Goal: Task Accomplishment & Management: Use online tool/utility

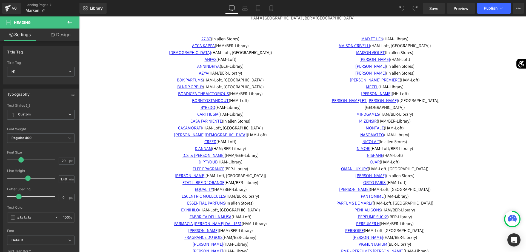
scroll to position [1978, 0]
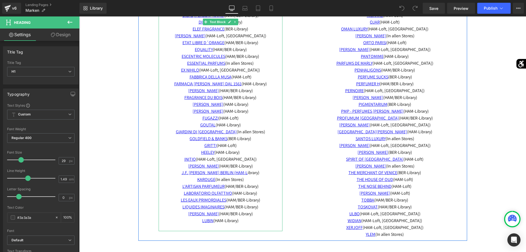
click at [244, 199] on span "LES EAUX PRIMORDIALES (HAM/BER-Library)" at bounding box center [220, 200] width 79 height 6
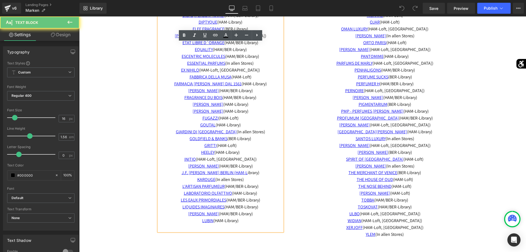
click at [243, 201] on span "LES EAUX PRIMORDIALES (HAM/BER-Library)" at bounding box center [220, 200] width 79 height 6
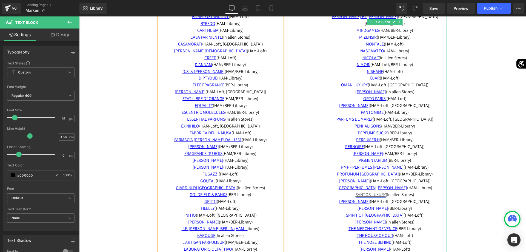
scroll to position [1838, 0]
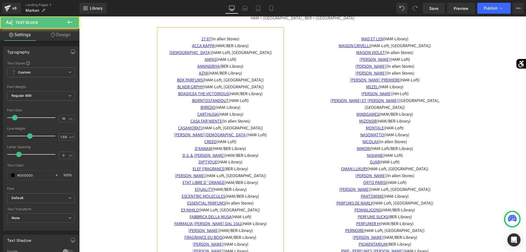
click at [234, 80] on span "(HAM-Loft, [GEOGRAPHIC_DATA])" at bounding box center [233, 80] width 61 height 6
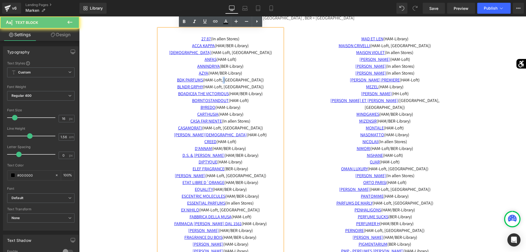
click at [234, 80] on span "(HAM-Loft, [GEOGRAPHIC_DATA])" at bounding box center [233, 80] width 61 height 6
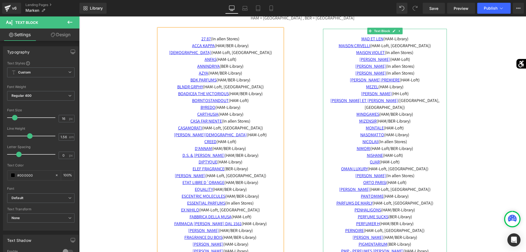
click at [402, 152] on span "NISHANE (HAM-Loft)" at bounding box center [385, 155] width 36 height 6
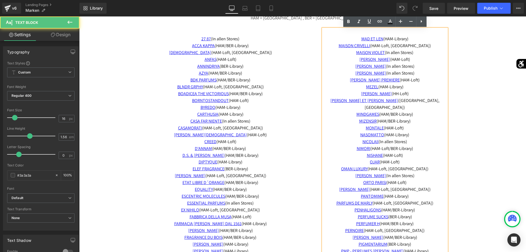
click at [403, 152] on span "NISHANE (HAM-Loft)" at bounding box center [385, 155] width 36 height 6
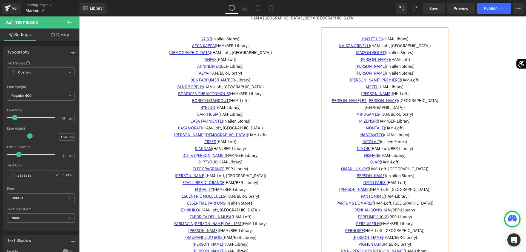
click at [398, 166] on span "OMAN LUXURY (HAM-Loft, BER-Library)" at bounding box center [384, 169] width 87 height 6
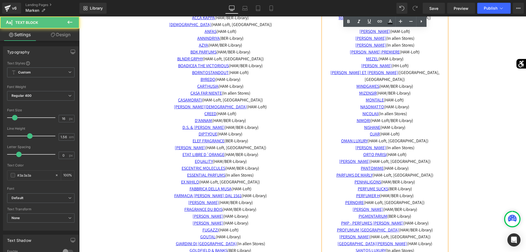
scroll to position [1894, 0]
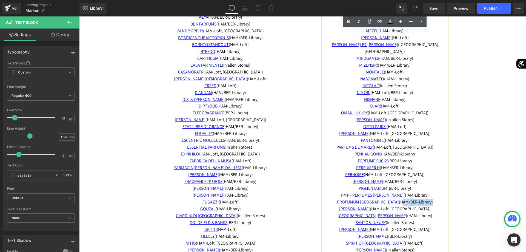
drag, startPoint x: 423, startPoint y: 195, endPoint x: 393, endPoint y: 199, distance: 30.4
click at [390, 199] on p "PROFUMUM ROMA (HAM/BER-Library)" at bounding box center [385, 202] width 124 height 7
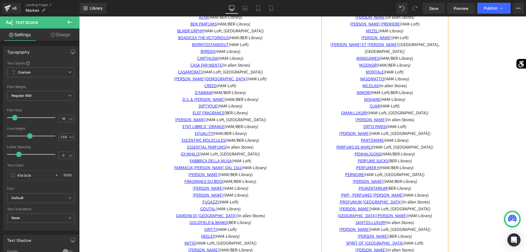
click at [410, 76] on span "NASOMATTO (HAM-Library)" at bounding box center [384, 79] width 49 height 6
click at [424, 89] on p "NIMORI (HAM-Loft/BER-Library)" at bounding box center [385, 92] width 124 height 7
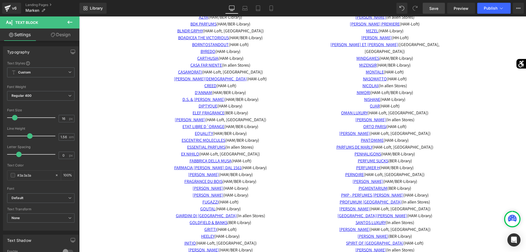
click at [438, 9] on span "Save" at bounding box center [434, 8] width 9 height 6
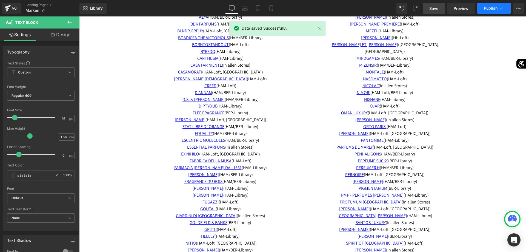
click at [486, 8] on span "Publish" at bounding box center [491, 8] width 14 height 4
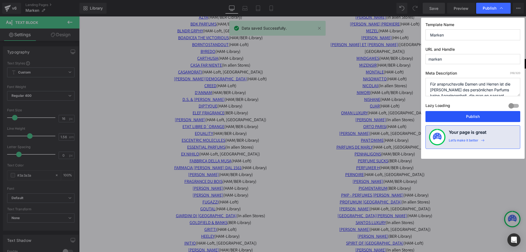
click at [461, 113] on button "Publish" at bounding box center [473, 116] width 95 height 11
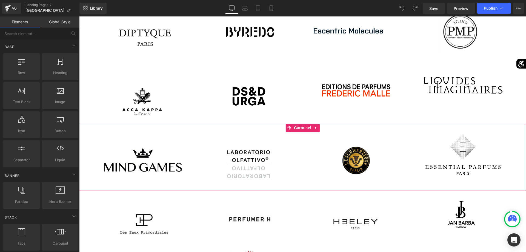
scroll to position [280, 0]
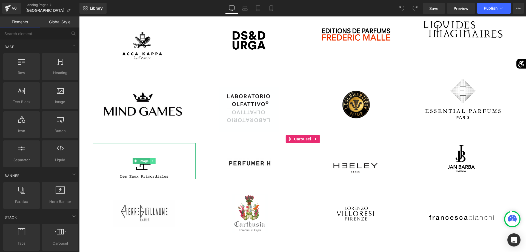
click at [153, 162] on icon at bounding box center [152, 160] width 3 height 3
click at [156, 162] on icon at bounding box center [155, 161] width 3 height 3
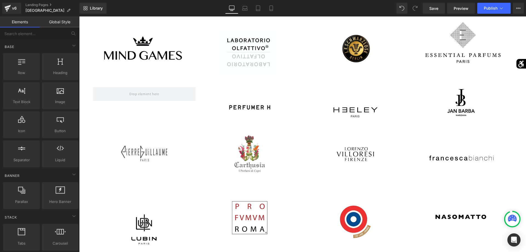
scroll to position [364, 0]
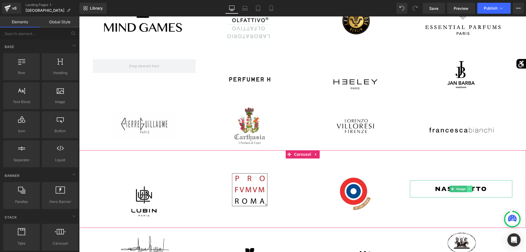
click at [469, 190] on icon at bounding box center [469, 188] width 3 height 3
click at [472, 190] on icon at bounding box center [472, 188] width 3 height 3
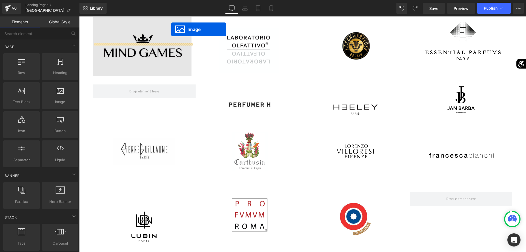
scroll to position [327, 0]
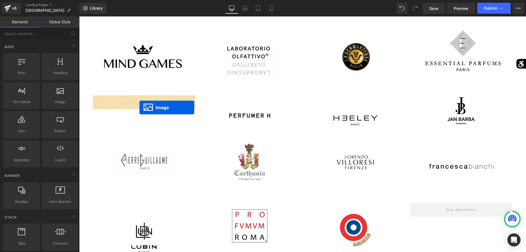
drag, startPoint x: 242, startPoint y: 205, endPoint x: 141, endPoint y: 106, distance: 141.3
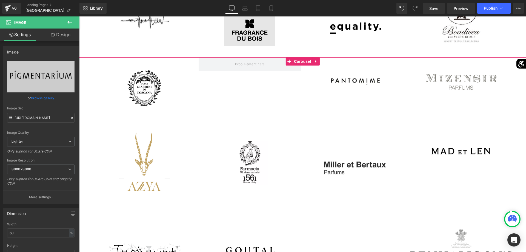
scroll to position [635, 0]
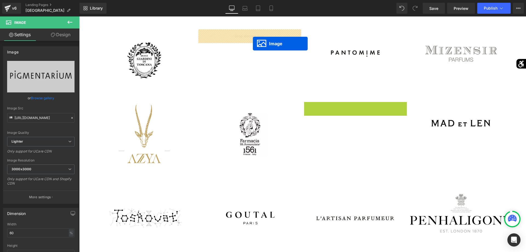
drag, startPoint x: 347, startPoint y: 139, endPoint x: 253, endPoint y: 44, distance: 133.9
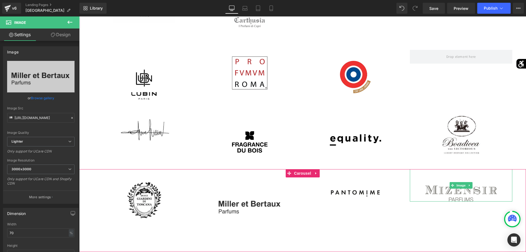
scroll to position [579, 0]
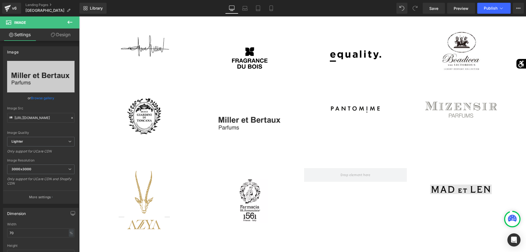
click at [446, 190] on img at bounding box center [461, 181] width 62 height 26
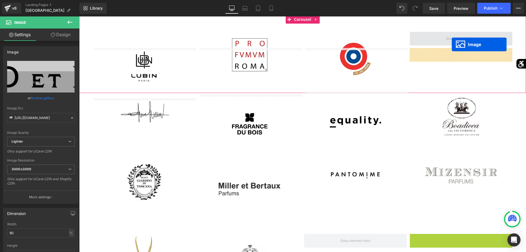
scroll to position [497, 0]
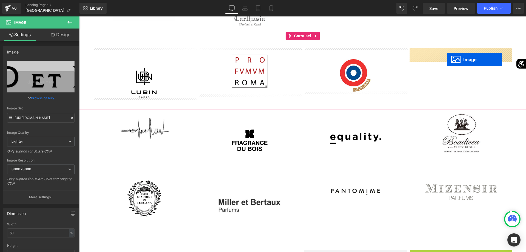
drag, startPoint x: 452, startPoint y: 181, endPoint x: 450, endPoint y: 58, distance: 123.4
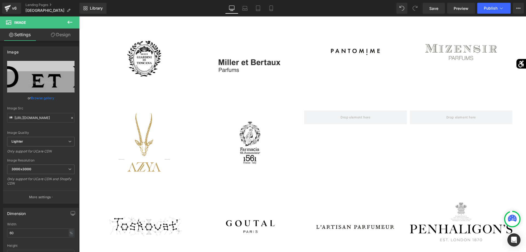
scroll to position [692, 0]
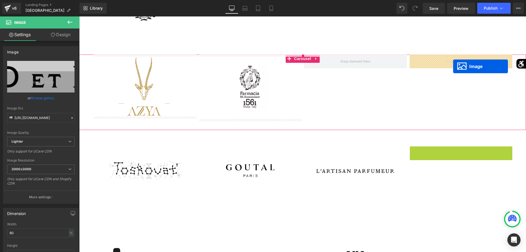
drag, startPoint x: 453, startPoint y: 163, endPoint x: 453, endPoint y: 66, distance: 96.5
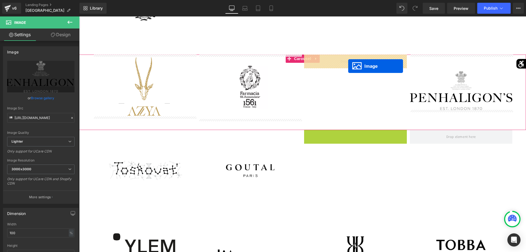
drag, startPoint x: 348, startPoint y: 171, endPoint x: 348, endPoint y: 66, distance: 104.7
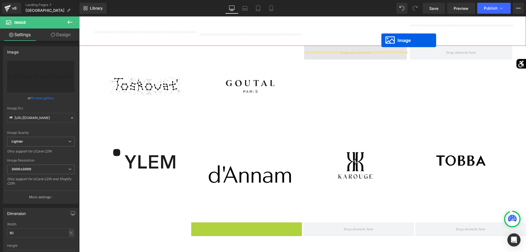
scroll to position [778, 0]
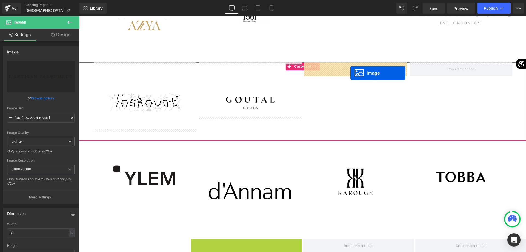
drag, startPoint x: 239, startPoint y: 189, endPoint x: 351, endPoint y: 73, distance: 160.7
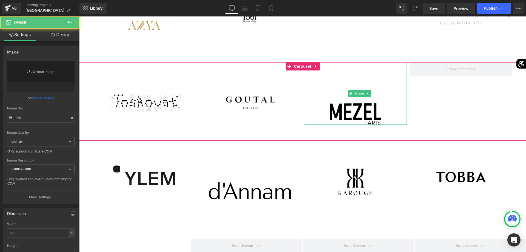
type input "https://ucarecdn.com/7d756da2-104a-4b99-a982-8952967550b2/-/format/auto/-/previ…"
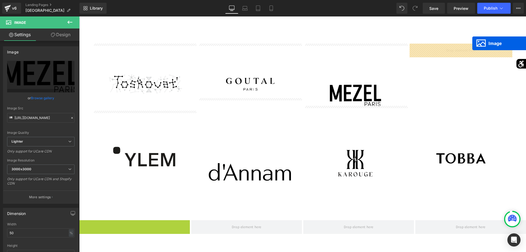
scroll to position [775, 0]
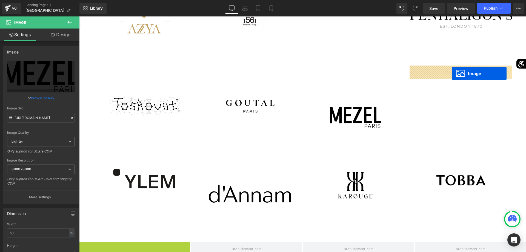
drag, startPoint x: 127, startPoint y: 172, endPoint x: 452, endPoint y: 73, distance: 339.6
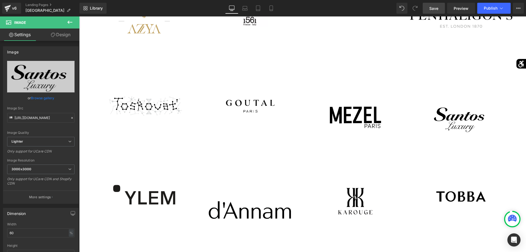
click at [439, 8] on span "Save" at bounding box center [434, 8] width 9 height 6
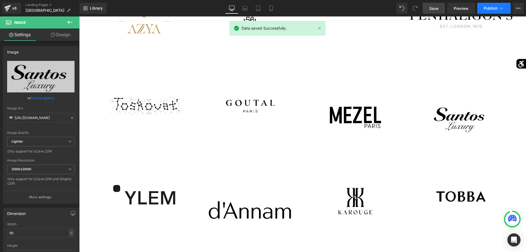
click at [494, 10] on span "Publish" at bounding box center [491, 8] width 14 height 4
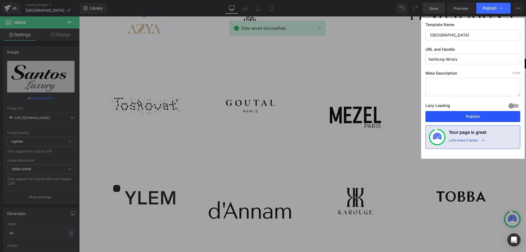
click at [471, 112] on button "Publish" at bounding box center [473, 116] width 95 height 11
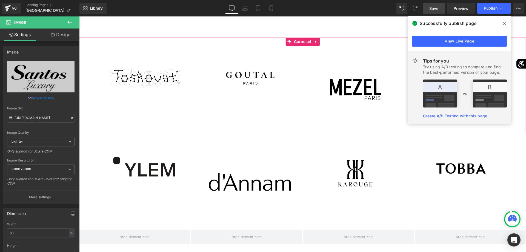
scroll to position [775, 0]
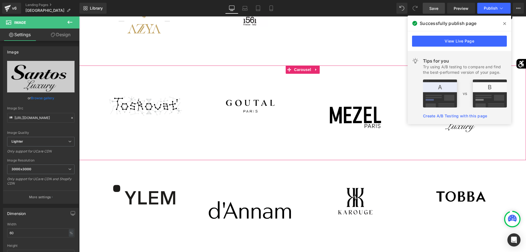
click at [351, 112] on img at bounding box center [355, 97] width 51 height 63
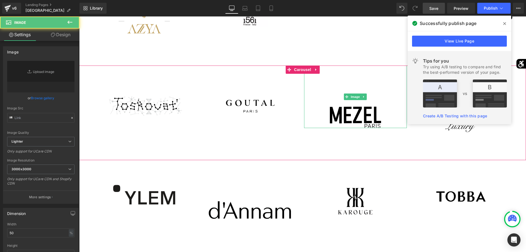
type input "https://ucarecdn.com/7d756da2-104a-4b99-a982-8952967550b2/-/format/auto/-/previ…"
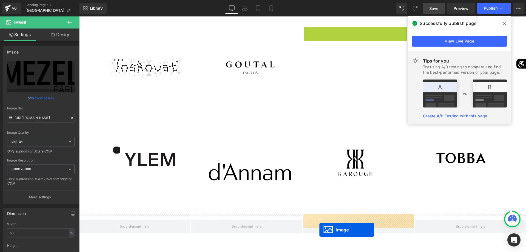
scroll to position [868, 0]
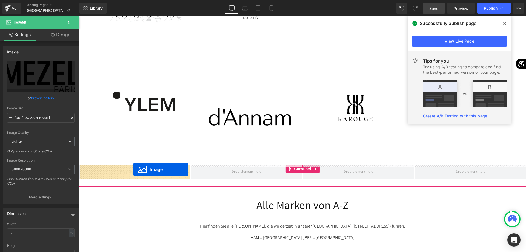
drag, startPoint x: 346, startPoint y: 97, endPoint x: 134, endPoint y: 169, distance: 224.1
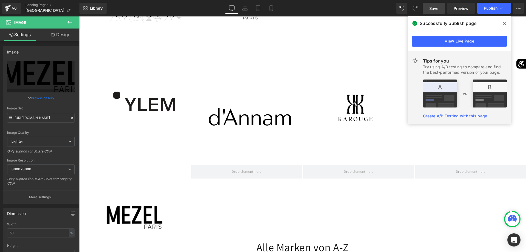
click at [507, 24] on span at bounding box center [505, 23] width 9 height 9
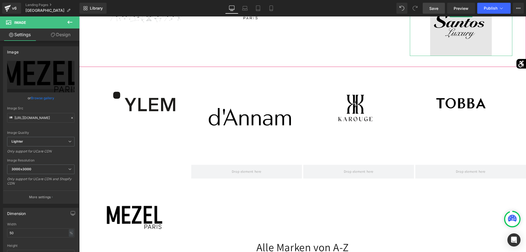
scroll to position [840, 0]
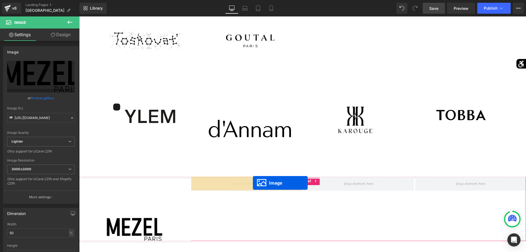
drag, startPoint x: 455, startPoint y: 42, endPoint x: 255, endPoint y: 182, distance: 243.4
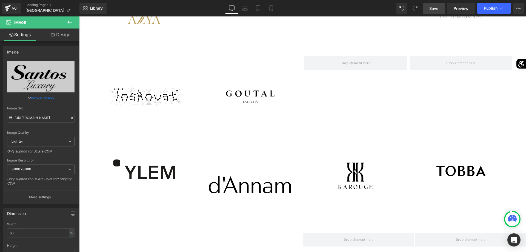
scroll to position [728, 0]
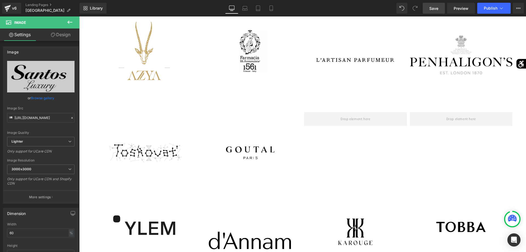
click at [70, 27] on button at bounding box center [69, 22] width 19 height 12
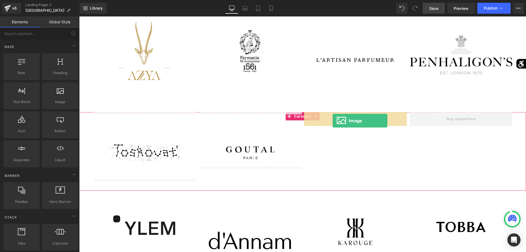
drag, startPoint x: 138, startPoint y: 120, endPoint x: 333, endPoint y: 121, distance: 194.6
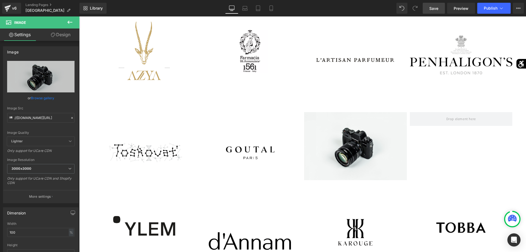
click at [69, 23] on icon at bounding box center [70, 22] width 7 height 7
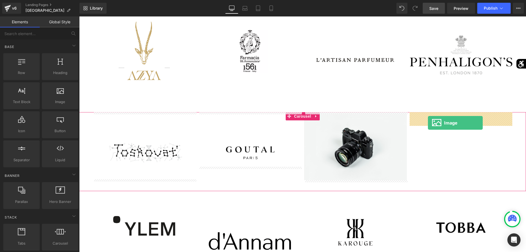
drag, startPoint x: 143, startPoint y: 116, endPoint x: 428, endPoint y: 123, distance: 284.9
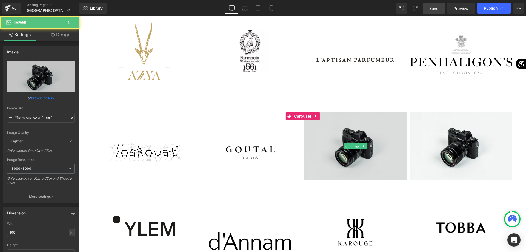
click at [350, 152] on img at bounding box center [355, 146] width 103 height 68
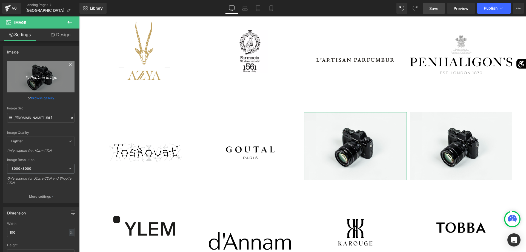
click at [54, 88] on link "Replace Image" at bounding box center [40, 77] width 67 height 32
type input "C:\fakepath\7f4be9_3d26affe822b404cb70de08d024a42b5_mv2.png"
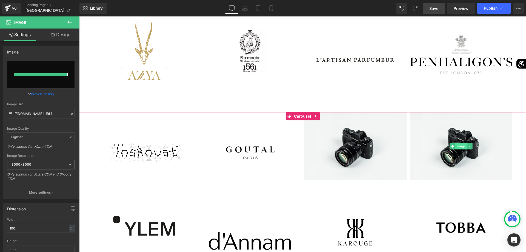
type input "https://ucarecdn.com/9fc98365-efca-4119-9281-1db8e63c23dc/-/format/auto/-/previ…"
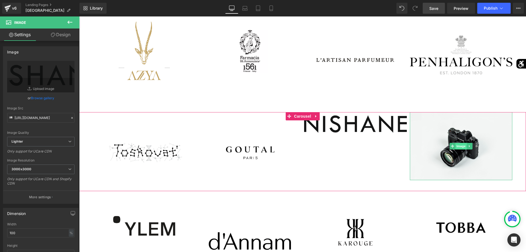
click at [459, 149] on span "Image" at bounding box center [462, 146] width 12 height 7
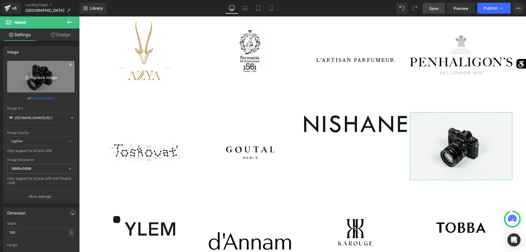
click at [36, 91] on link "Replace Image" at bounding box center [40, 77] width 67 height 32
type input "C:\fakepath\bdk-parfums.jpg"
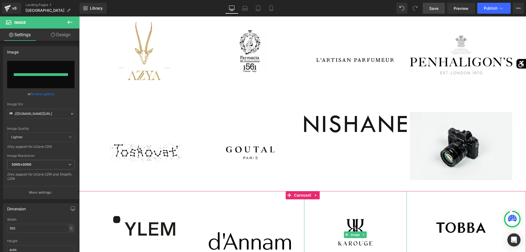
type input "https://ucarecdn.com/5caf4eb8-873a-4aeb-8ab2-99e3bb8069e9/-/format/auto/-/previ…"
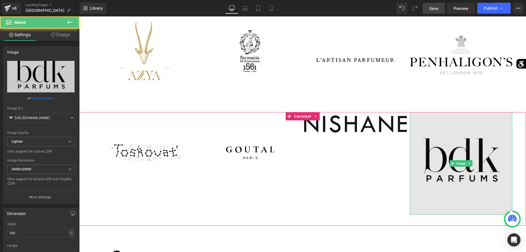
click at [458, 160] on img at bounding box center [461, 163] width 103 height 103
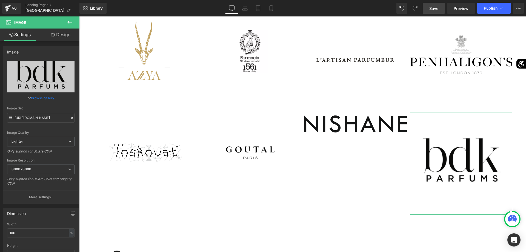
scroll to position [28, 0]
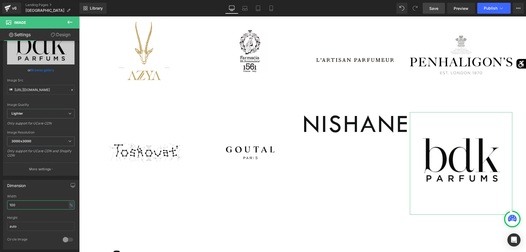
drag, startPoint x: 37, startPoint y: 205, endPoint x: 0, endPoint y: 206, distance: 36.8
click at [7, 206] on input "100" at bounding box center [40, 204] width 67 height 9
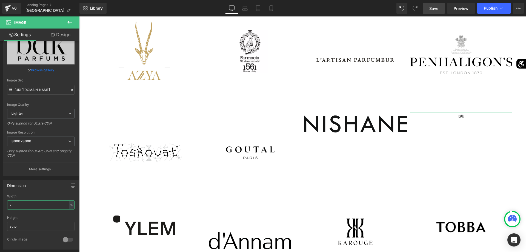
type input "70"
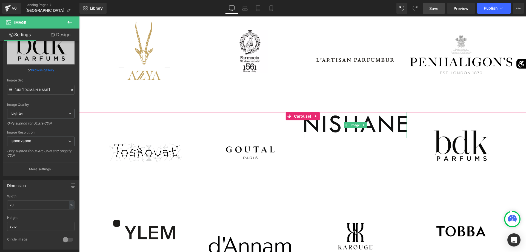
click at [355, 128] on img at bounding box center [355, 125] width 103 height 26
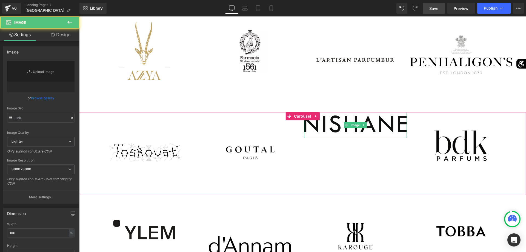
type input "https://ucarecdn.com/9fc98365-efca-4119-9281-1db8e63c23dc/-/format/auto/-/previ…"
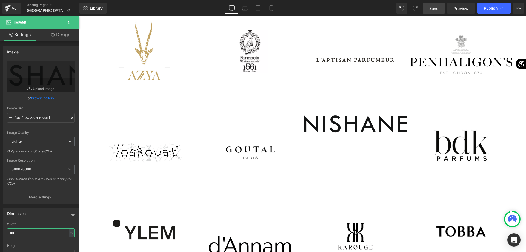
drag, startPoint x: 33, startPoint y: 231, endPoint x: 0, endPoint y: 234, distance: 33.2
click at [7, 234] on input "100" at bounding box center [40, 232] width 67 height 9
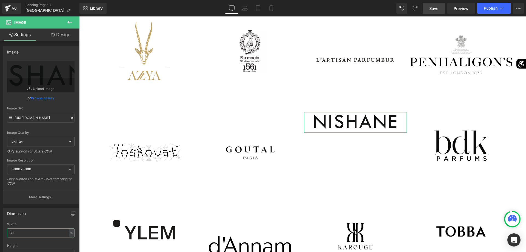
type input "80"
click at [55, 40] on link "Design" at bounding box center [61, 35] width 40 height 12
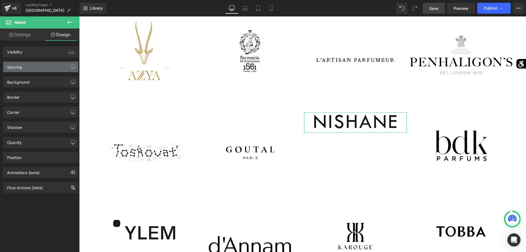
click at [35, 68] on div "Spacing" at bounding box center [40, 67] width 75 height 10
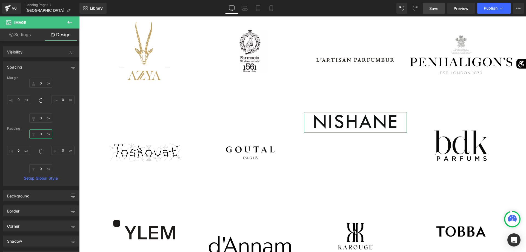
click at [39, 132] on input "0" at bounding box center [40, 133] width 23 height 9
click at [40, 134] on input "0" at bounding box center [40, 133] width 23 height 9
type input "90"
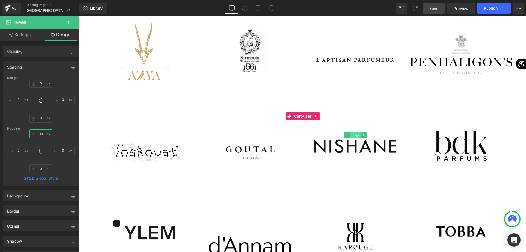
click at [353, 134] on span "Image" at bounding box center [356, 135] width 12 height 7
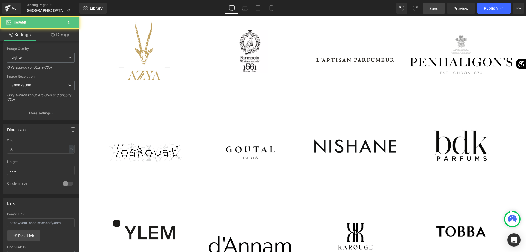
scroll to position [140, 0]
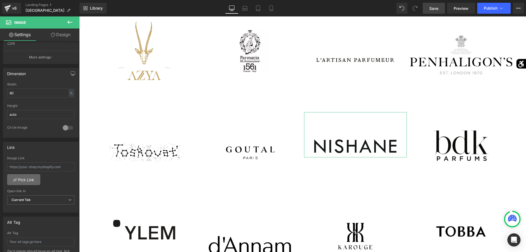
click at [37, 177] on link "Pick Link" at bounding box center [23, 179] width 33 height 11
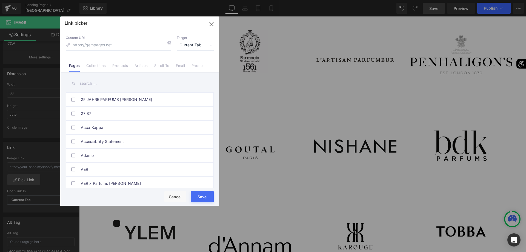
click at [100, 81] on input "text" at bounding box center [140, 83] width 148 height 12
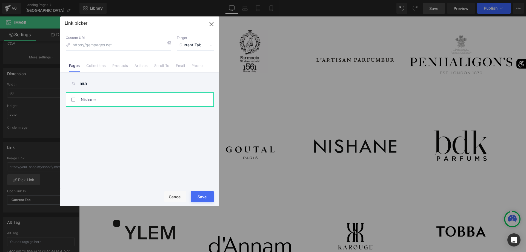
type input "nish"
click at [99, 106] on link "Nishane" at bounding box center [141, 100] width 121 height 14
type input "/pages/nishane"
drag, startPoint x: 205, startPoint y: 199, endPoint x: 130, endPoint y: 180, distance: 77.3
click at [205, 199] on button "Save" at bounding box center [202, 196] width 23 height 11
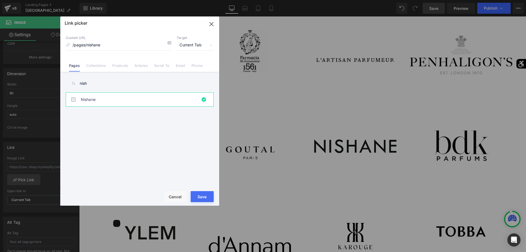
type input "/pages/nishane"
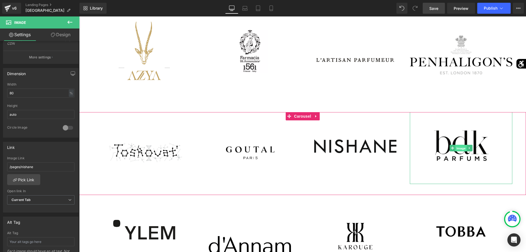
click at [463, 147] on span "Image" at bounding box center [462, 148] width 12 height 7
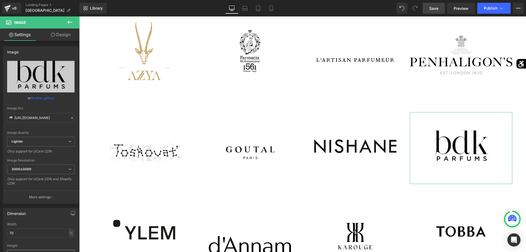
scroll to position [84, 0]
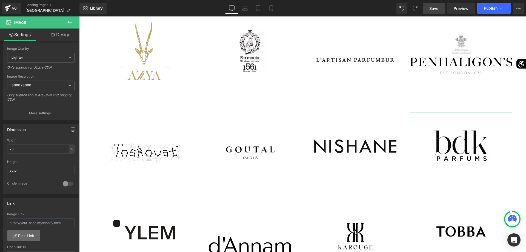
click at [36, 237] on link "Pick Link" at bounding box center [23, 235] width 33 height 11
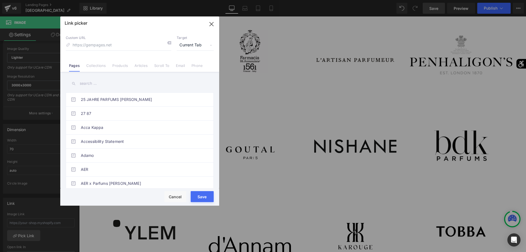
click at [106, 84] on input "text" at bounding box center [140, 83] width 148 height 12
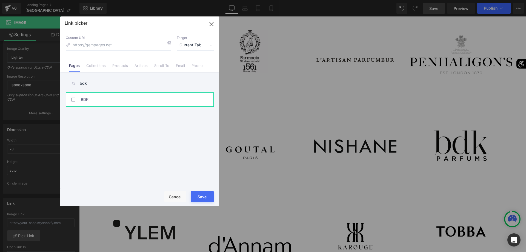
type input "bdk"
click at [107, 102] on link "BDK" at bounding box center [141, 100] width 121 height 14
type input "/pages/bdkparfums"
click at [202, 197] on button "Save" at bounding box center [202, 196] width 23 height 11
type input "/pages/bdkparfums"
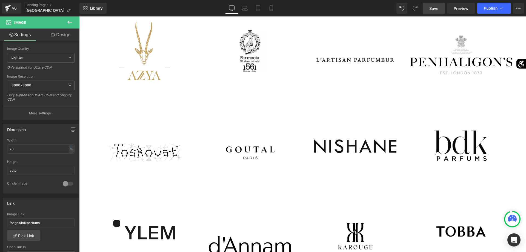
click at [434, 7] on span "Save" at bounding box center [434, 8] width 9 height 6
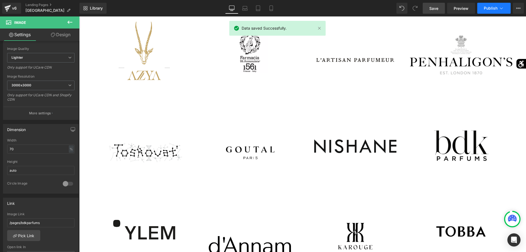
click at [497, 9] on span "Publish" at bounding box center [491, 8] width 14 height 4
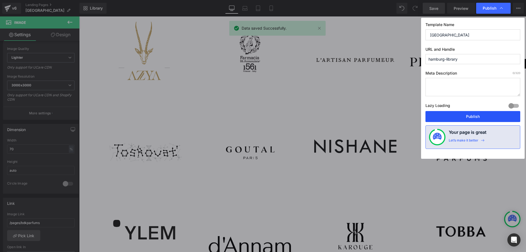
click at [471, 113] on button "Publish" at bounding box center [473, 116] width 95 height 11
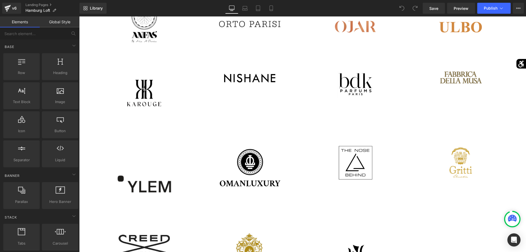
scroll to position [615, 0]
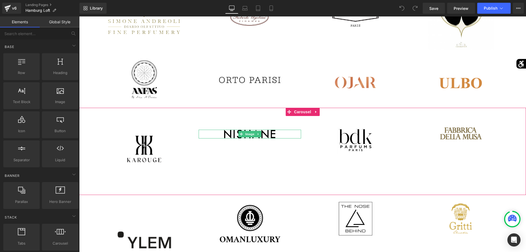
click at [250, 135] on span "Image" at bounding box center [250, 134] width 12 height 7
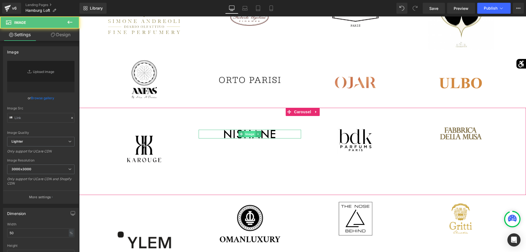
type input "[URL][DOMAIN_NAME]"
click at [260, 137] on link at bounding box center [259, 134] width 6 height 7
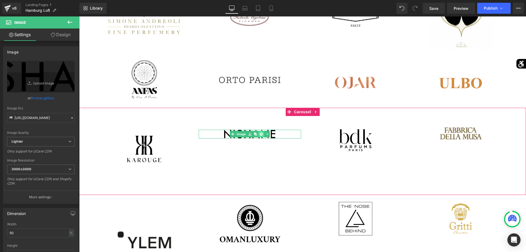
click at [262, 135] on icon at bounding box center [261, 134] width 3 height 3
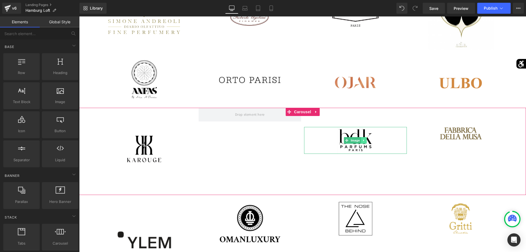
click at [362, 142] on link at bounding box center [364, 140] width 6 height 7
click at [365, 142] on link at bounding box center [367, 140] width 6 height 7
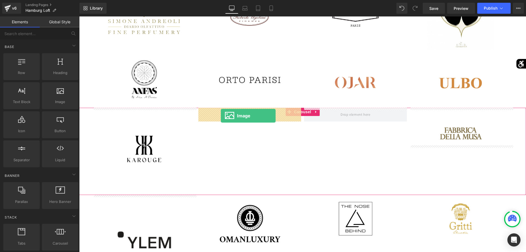
drag, startPoint x: 144, startPoint y: 111, endPoint x: 222, endPoint y: 117, distance: 77.8
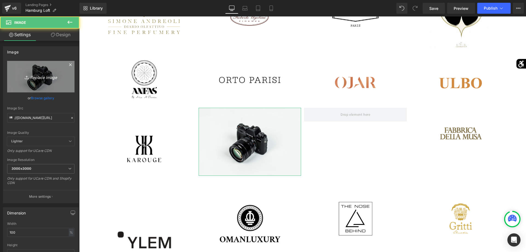
click at [53, 84] on link "Replace Image" at bounding box center [40, 77] width 67 height 32
type input "C:\fakepath\Les-Eaux-Primordiales-Logo.png"
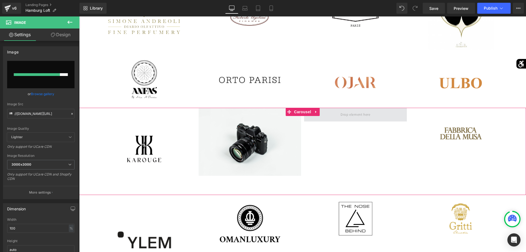
click at [339, 119] on span at bounding box center [355, 114] width 33 height 9
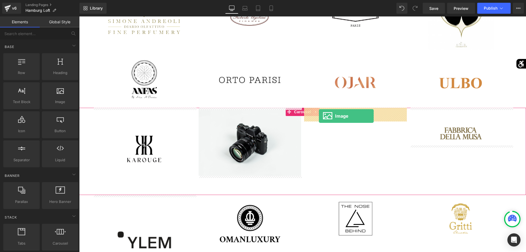
drag, startPoint x: 138, startPoint y: 112, endPoint x: 319, endPoint y: 116, distance: 181.2
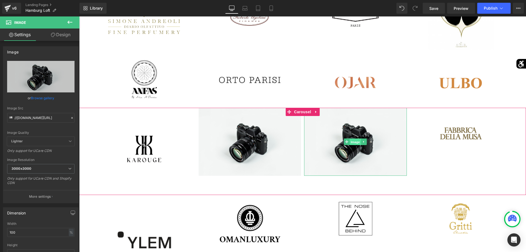
click at [350, 144] on span "Image" at bounding box center [356, 142] width 12 height 7
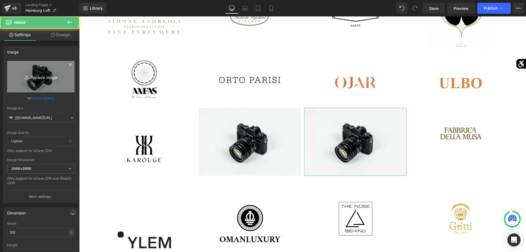
click at [70, 84] on link "Replace Image" at bounding box center [40, 77] width 67 height 32
type input "C:\fakepath\Les-Eaux-Primordiales-Logo.png"
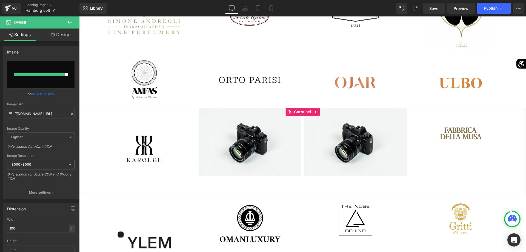
type input "[URL][DOMAIN_NAME]"
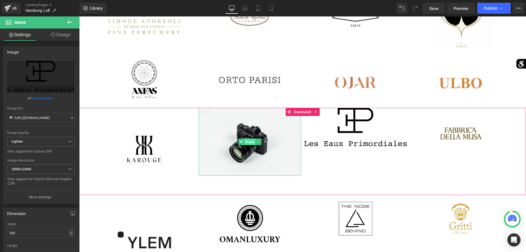
click at [253, 142] on span "Image" at bounding box center [250, 141] width 12 height 7
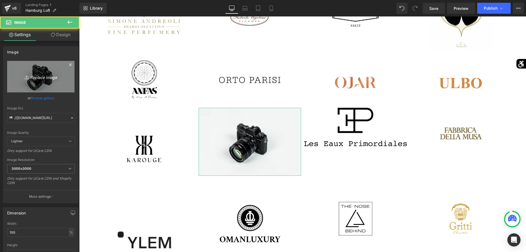
click at [64, 83] on link "Replace Image" at bounding box center [40, 77] width 67 height 32
type input "C:\fakepath\nasomatto.png"
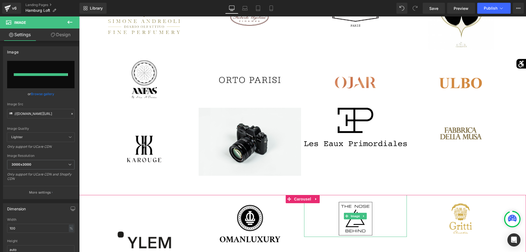
type input "[URL][DOMAIN_NAME]"
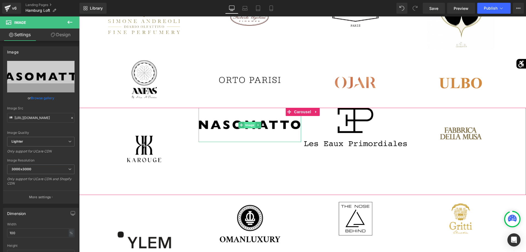
click at [251, 126] on span "Image" at bounding box center [250, 125] width 12 height 7
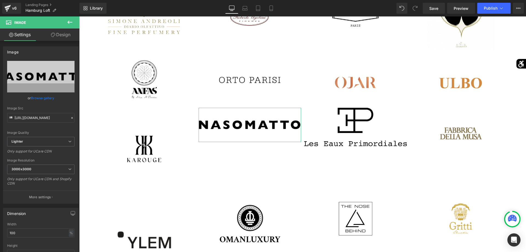
scroll to position [28, 0]
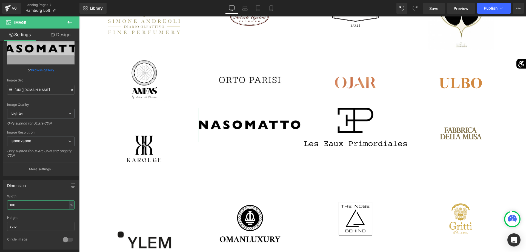
drag, startPoint x: 32, startPoint y: 203, endPoint x: 0, endPoint y: 202, distance: 31.8
click at [7, 202] on input "100" at bounding box center [40, 204] width 67 height 9
type input "80"
click at [56, 38] on link "Design" at bounding box center [61, 35] width 40 height 12
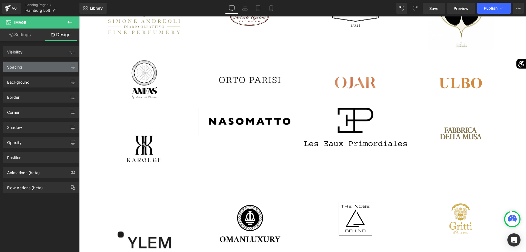
click at [47, 64] on div "Spacing" at bounding box center [40, 67] width 75 height 10
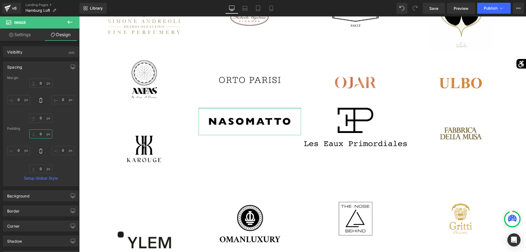
click at [40, 134] on input "0" at bounding box center [40, 133] width 23 height 9
type input "90"
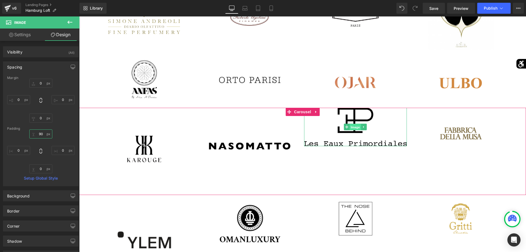
click at [353, 127] on span "Image" at bounding box center [356, 127] width 12 height 7
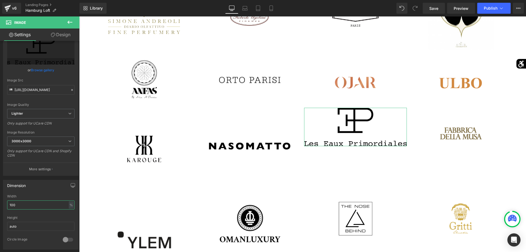
drag, startPoint x: 27, startPoint y: 203, endPoint x: 0, endPoint y: 206, distance: 26.8
click at [7, 206] on input "100" at bounding box center [40, 204] width 67 height 9
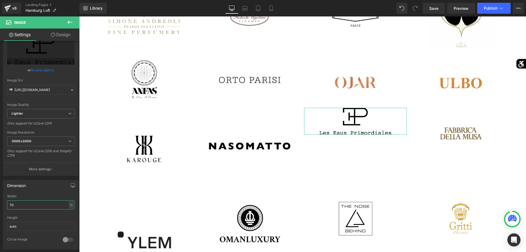
type input "70"
click at [60, 37] on link "Design" at bounding box center [61, 35] width 40 height 12
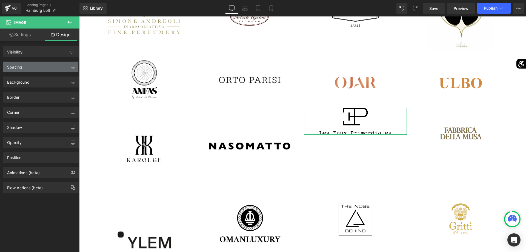
click at [45, 70] on div "Spacing" at bounding box center [40, 67] width 75 height 10
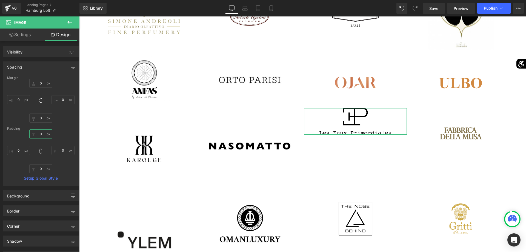
click at [40, 135] on input "0" at bounding box center [40, 133] width 23 height 9
type input "90"
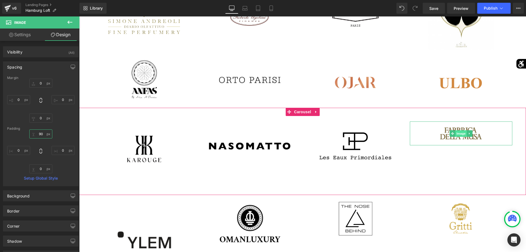
click at [459, 134] on span "Image" at bounding box center [462, 133] width 12 height 7
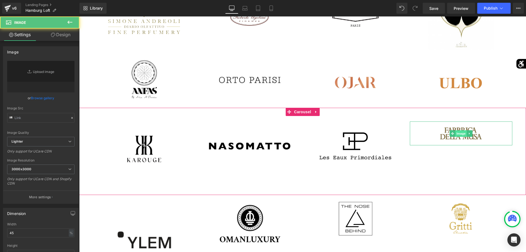
type input "[URL][DOMAIN_NAME]"
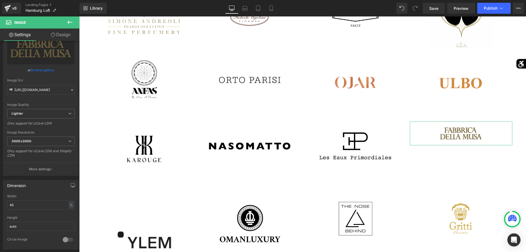
click at [65, 37] on link "Design" at bounding box center [61, 35] width 40 height 12
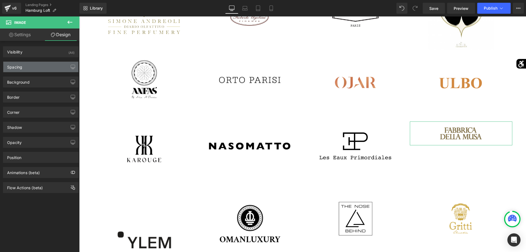
click at [46, 68] on div "Spacing" at bounding box center [40, 67] width 75 height 10
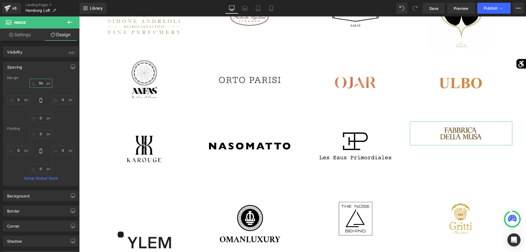
click at [39, 83] on input "50" at bounding box center [40, 83] width 23 height 9
click at [43, 84] on input "50" at bounding box center [40, 83] width 23 height 9
type input "6"
type input "70"
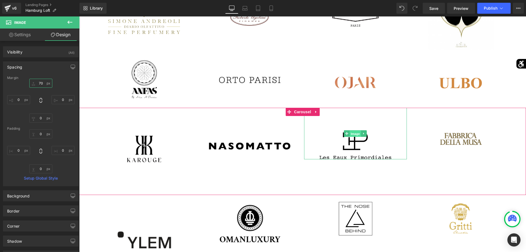
click at [354, 135] on span "Image" at bounding box center [356, 133] width 12 height 7
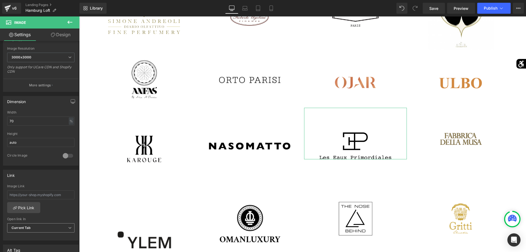
scroll to position [140, 0]
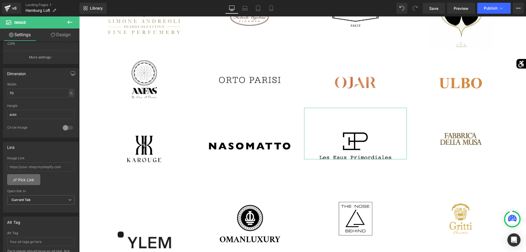
click at [32, 177] on link "Pick Link" at bounding box center [23, 179] width 33 height 11
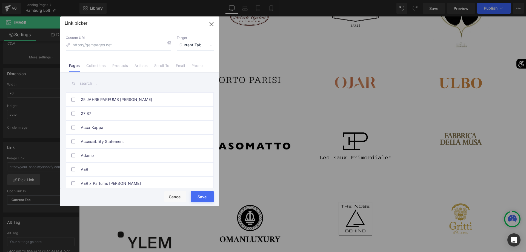
click at [111, 86] on input "text" at bounding box center [140, 83] width 148 height 12
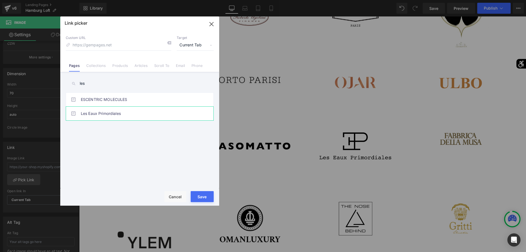
type input "les"
click at [104, 119] on link "Les Eaux Primordiales" at bounding box center [141, 114] width 121 height 14
type input "/pages/landing-page-jun-3-11-37-17"
click at [209, 196] on button "Save" at bounding box center [202, 196] width 23 height 11
type input "/pages/landing-page-jun-3-11-37-17"
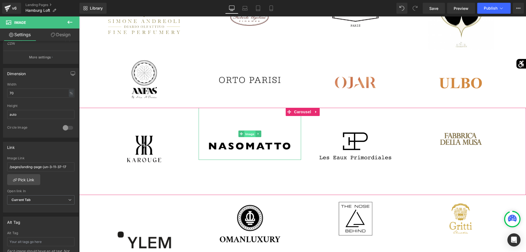
click at [250, 134] on span "Image" at bounding box center [250, 134] width 12 height 7
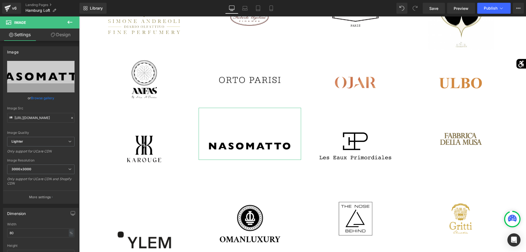
scroll to position [84, 0]
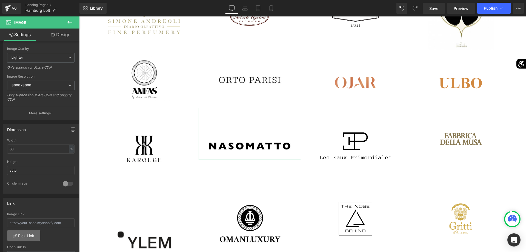
click at [30, 233] on link "Pick Link" at bounding box center [23, 235] width 33 height 11
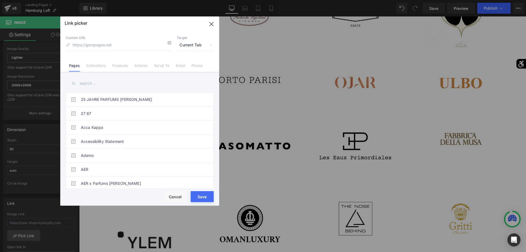
click at [98, 90] on div "25 JAHRE PARFUMS [PERSON_NAME] 27 87 Acca Kappa Accessibility Statement Adamo A…" at bounding box center [139, 131] width 159 height 118
click at [100, 85] on input "text" at bounding box center [140, 83] width 148 height 12
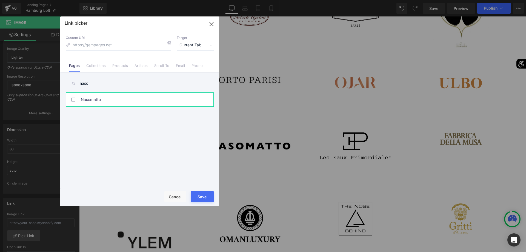
type input "naso"
click at [100, 98] on link "Nasomatto" at bounding box center [141, 100] width 121 height 14
type input "/pages/nasomatto"
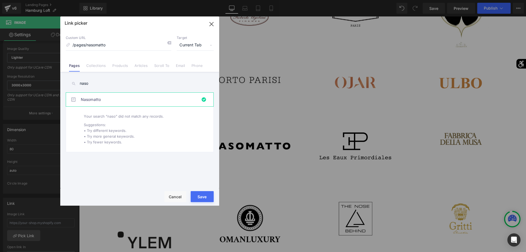
click at [201, 195] on button "Save" at bounding box center [202, 196] width 23 height 11
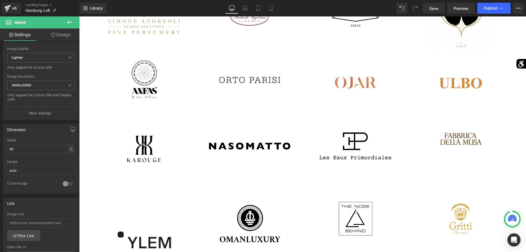
type input "/pages/nasomatto"
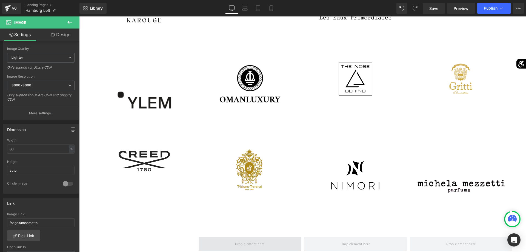
scroll to position [839, 0]
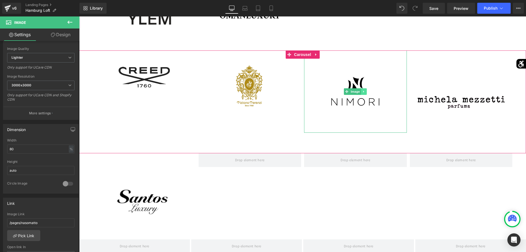
click at [364, 93] on icon at bounding box center [364, 91] width 3 height 3
click at [366, 92] on icon at bounding box center [366, 91] width 3 height 3
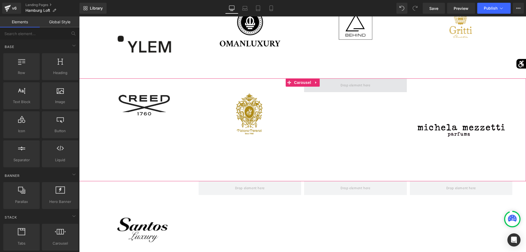
scroll to position [783, 0]
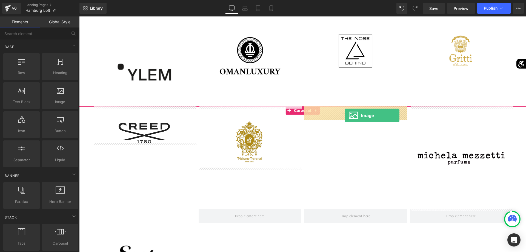
drag, startPoint x: 139, startPoint y: 107, endPoint x: 346, endPoint y: 115, distance: 207.1
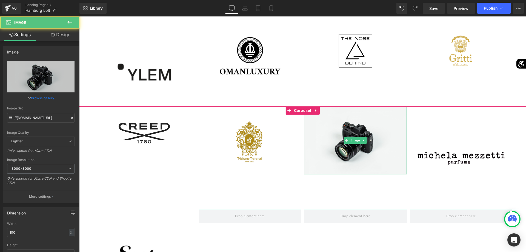
scroll to position [84, 0]
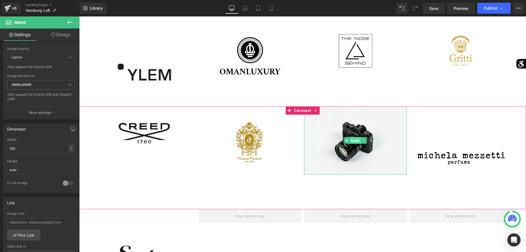
click at [354, 143] on span "Image" at bounding box center [356, 140] width 12 height 7
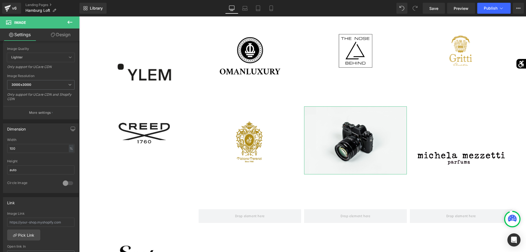
scroll to position [0, 0]
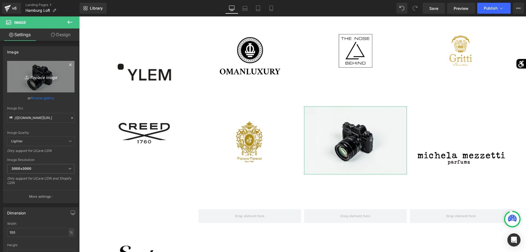
click at [47, 75] on icon "Replace Image" at bounding box center [41, 76] width 44 height 7
type input "C:\fakepath\Logo-e1679468978830.png"
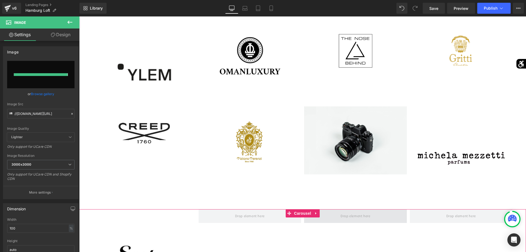
type input "[URL][DOMAIN_NAME]"
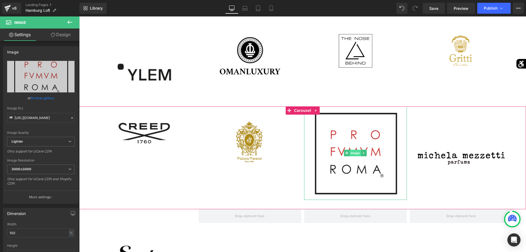
click at [354, 154] on span "Image" at bounding box center [356, 153] width 12 height 7
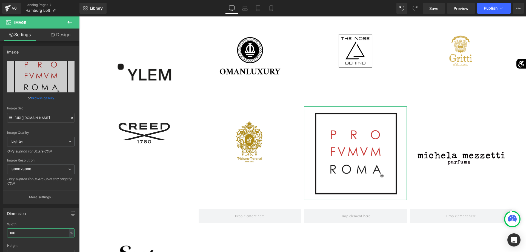
drag, startPoint x: 37, startPoint y: 232, endPoint x: 1, endPoint y: 234, distance: 36.3
click at [7, 234] on input "100" at bounding box center [40, 232] width 67 height 9
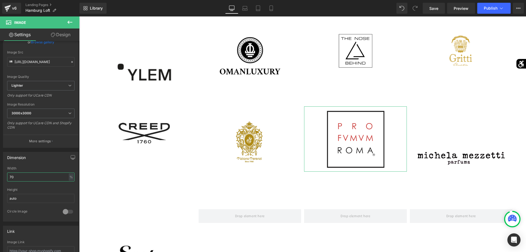
scroll to position [168, 0]
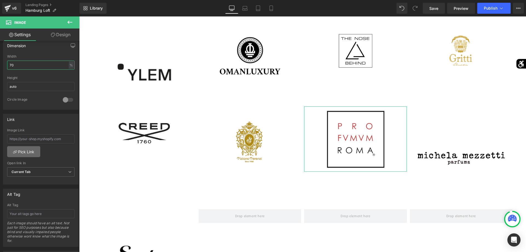
type input "70"
click at [31, 153] on link "Pick Link" at bounding box center [23, 151] width 33 height 11
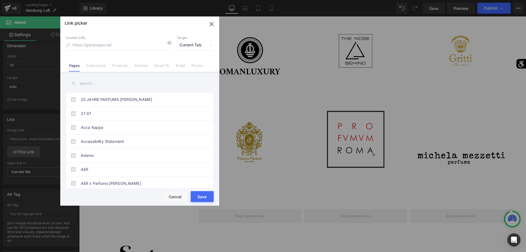
click at [104, 86] on input "text" at bounding box center [140, 83] width 148 height 12
type input "pro"
click at [101, 185] on link "Profumum [GEOGRAPHIC_DATA]" at bounding box center [141, 184] width 121 height 14
type input "/pages/landing-page-jun-12-11-44-09"
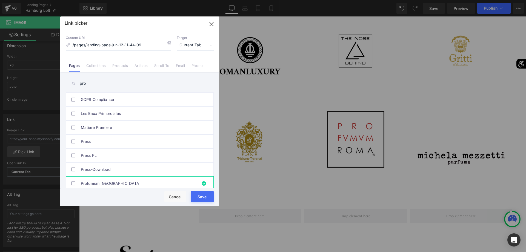
click at [200, 198] on button "Save" at bounding box center [202, 196] width 23 height 11
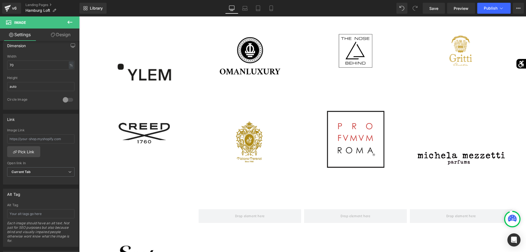
type input "/pages/landing-page-jun-12-11-44-09"
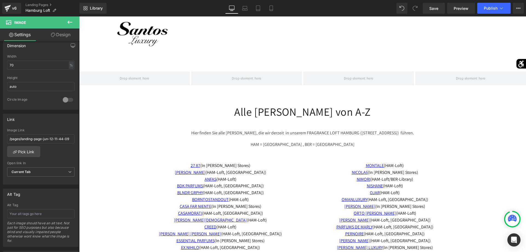
scroll to position [1118, 0]
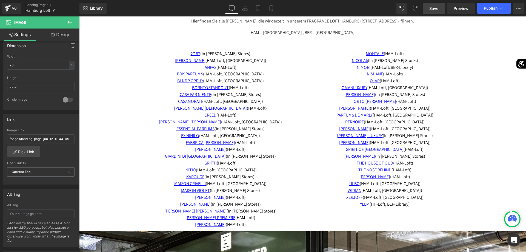
click at [433, 9] on span "Save" at bounding box center [434, 8] width 9 height 6
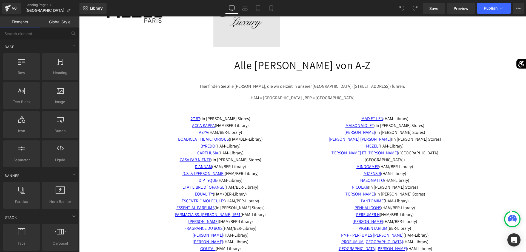
scroll to position [1146, 0]
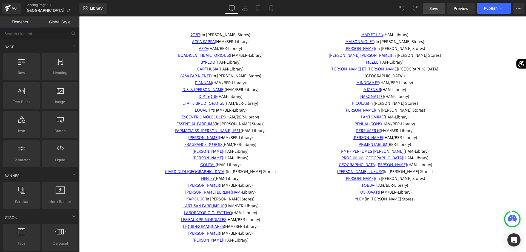
click at [429, 7] on link "Save" at bounding box center [434, 8] width 22 height 11
